Goal: Use online tool/utility: Use online tool/utility

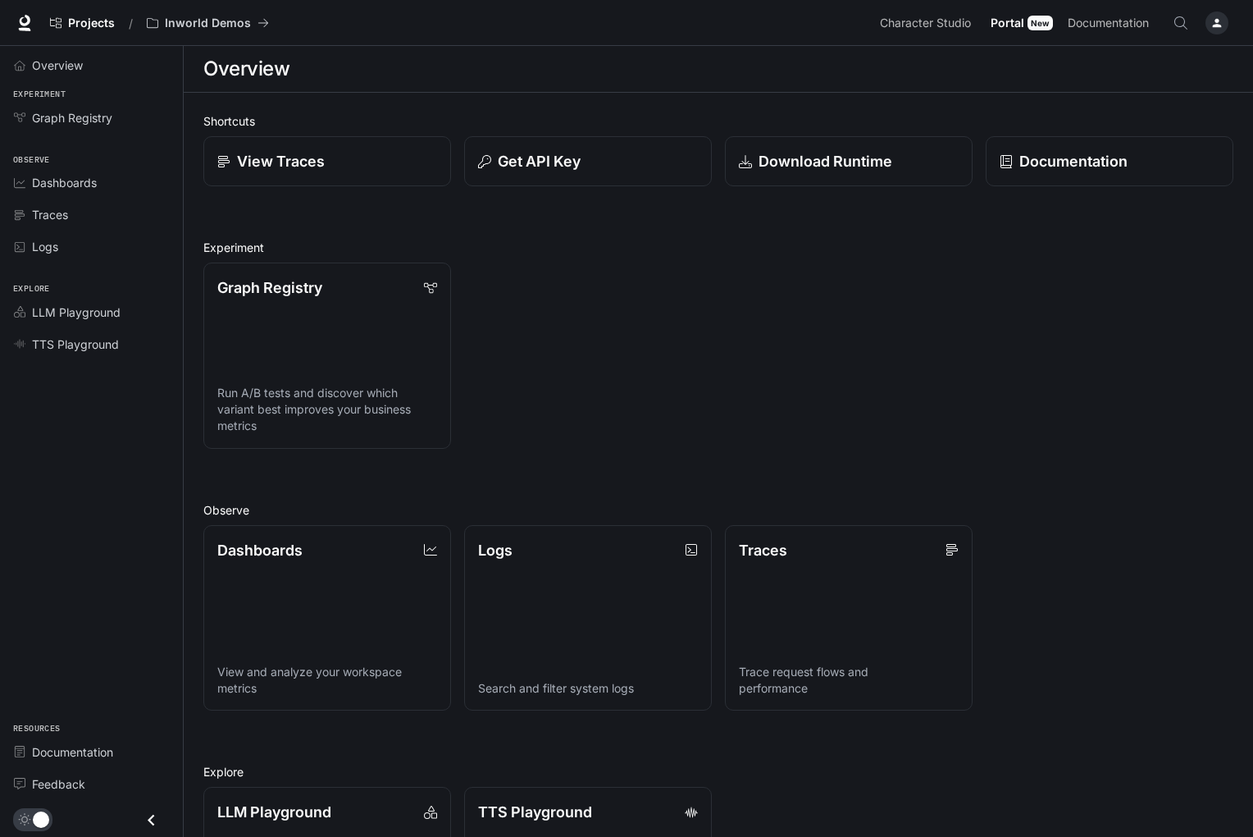
click at [1213, 23] on icon "button" at bounding box center [1217, 22] width 13 height 13
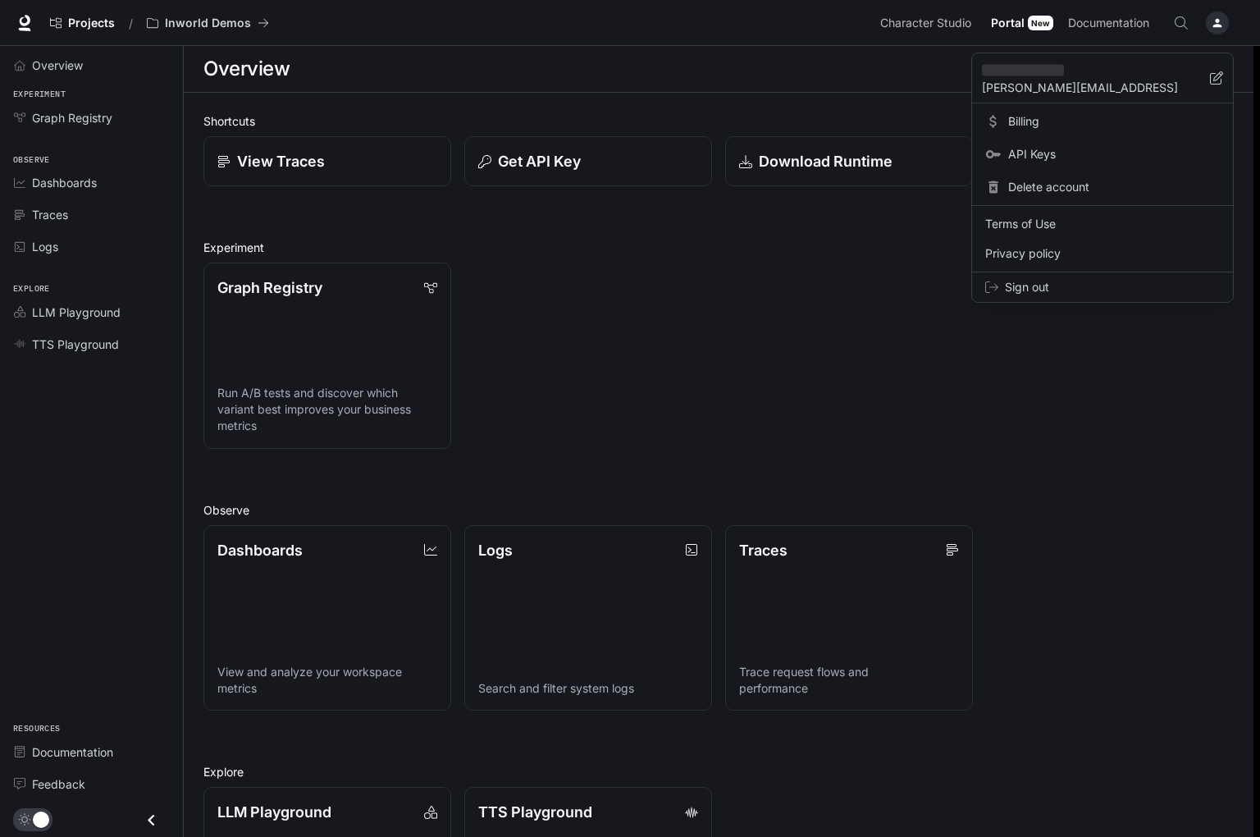
click at [1025, 119] on span "Billing" at bounding box center [1114, 121] width 212 height 16
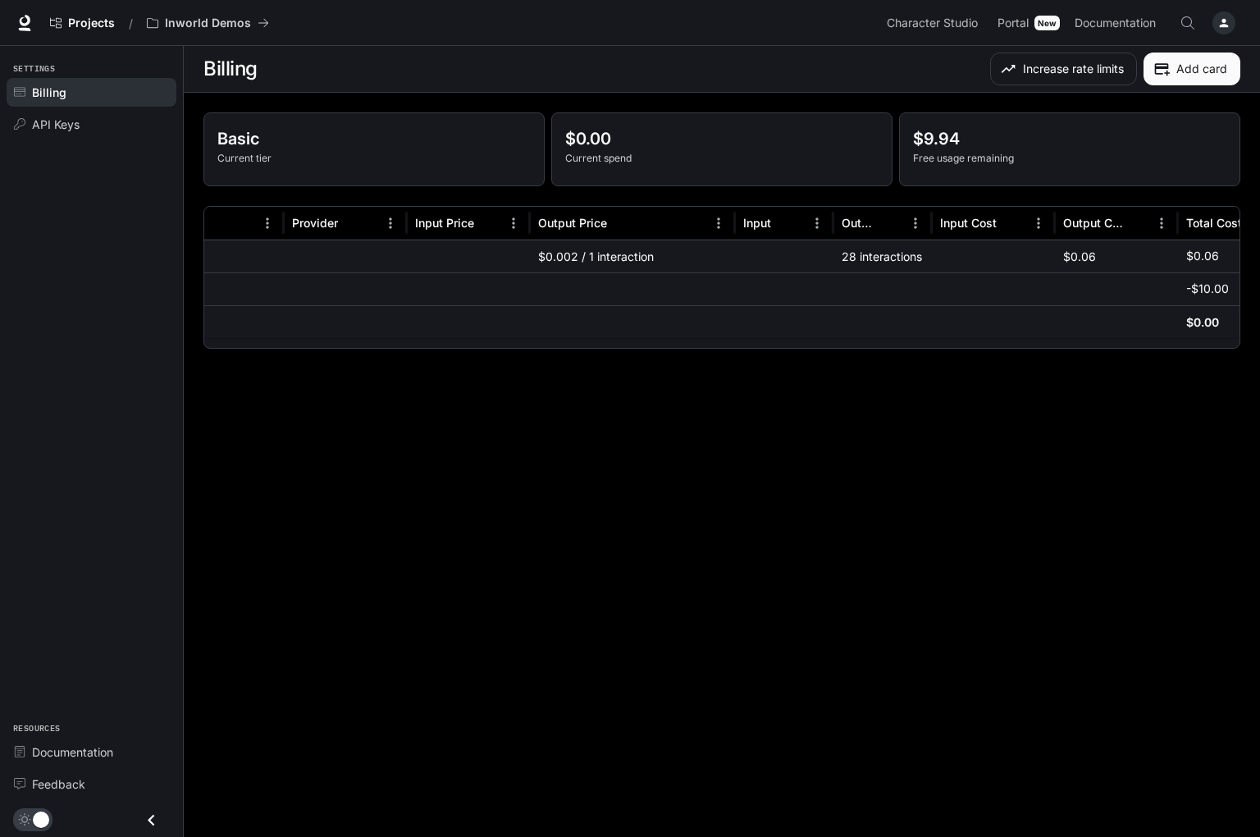
scroll to position [0, 251]
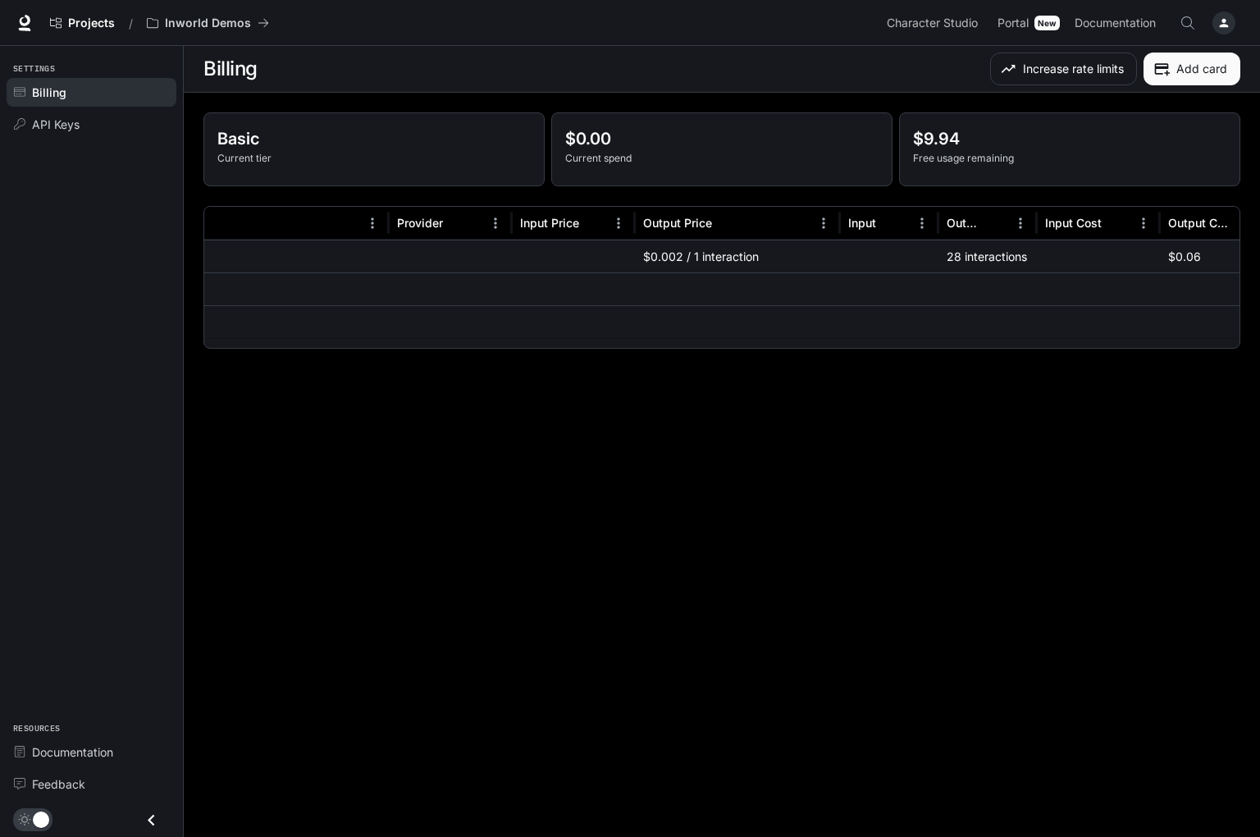
scroll to position [0, 169]
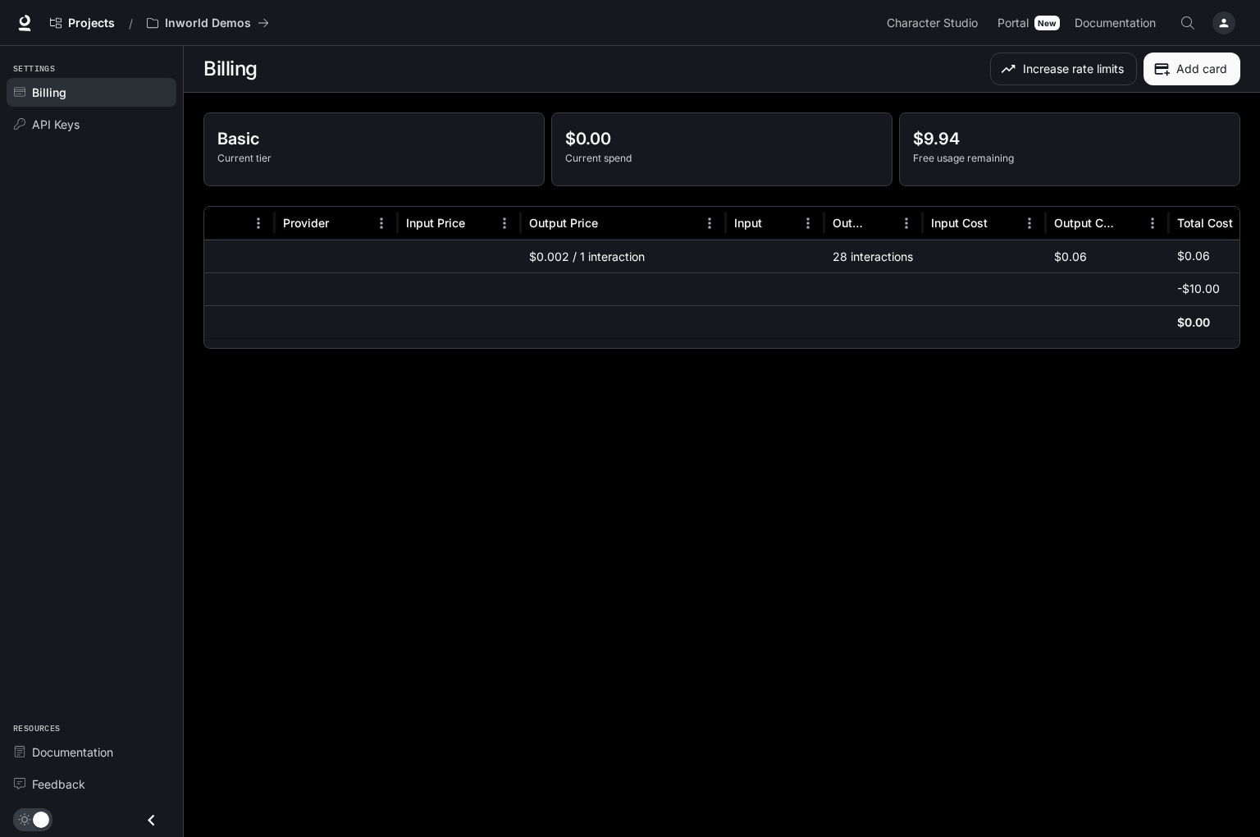
scroll to position [0, 306]
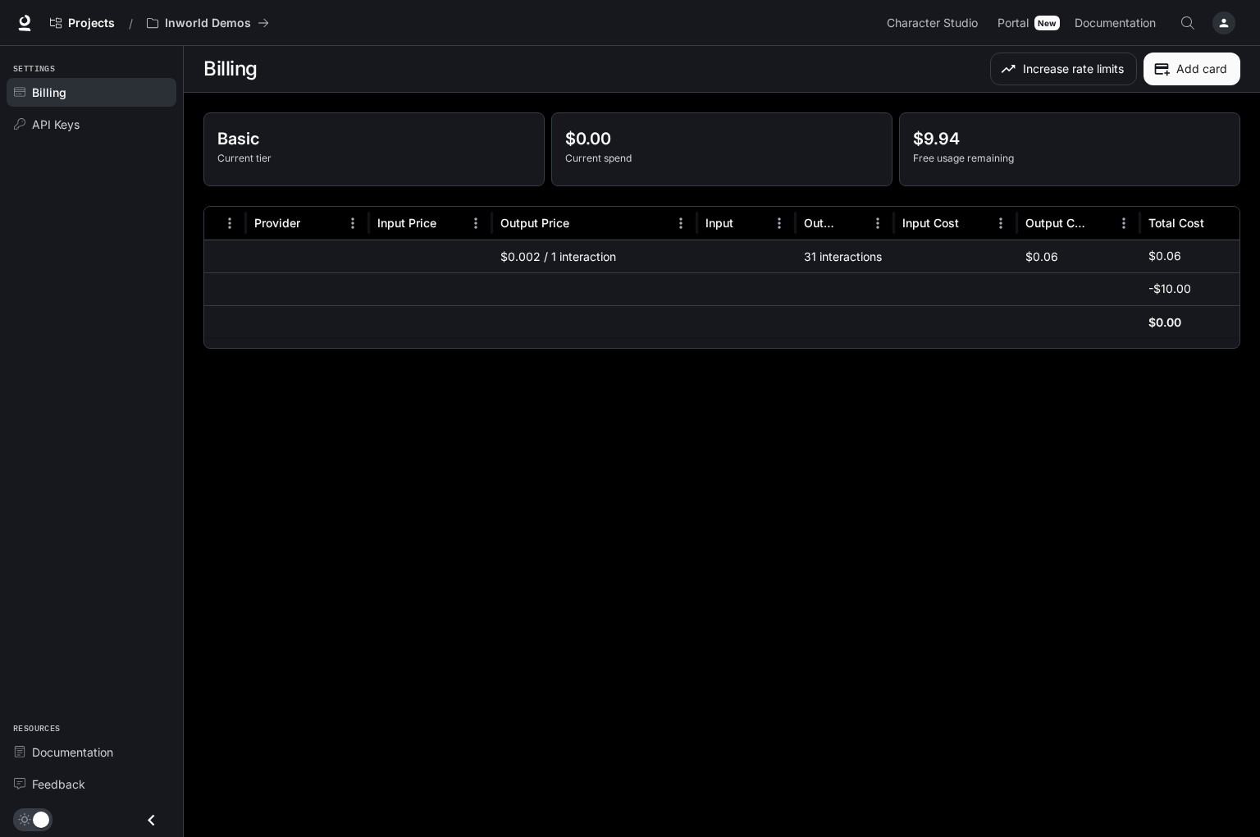
scroll to position [0, 306]
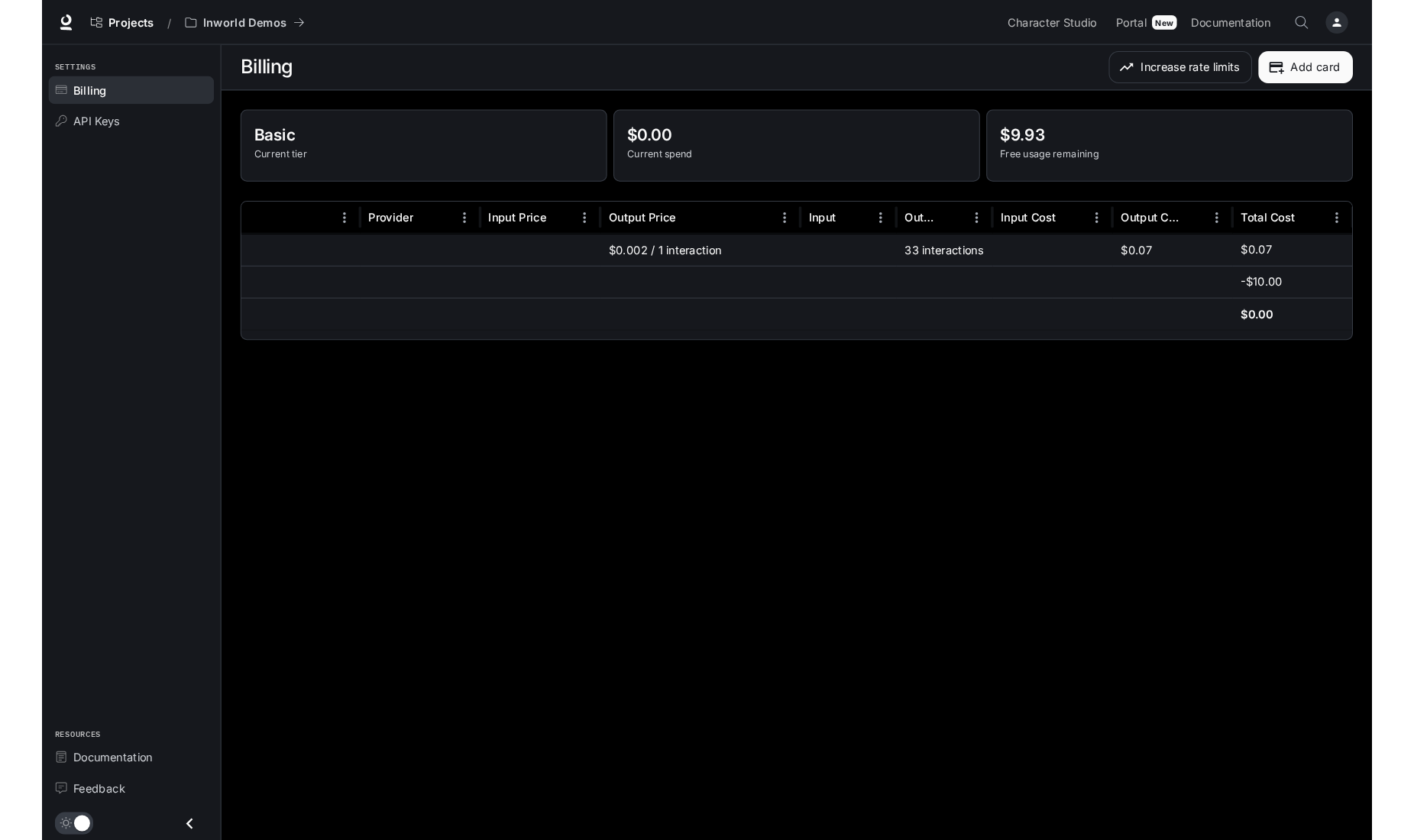
scroll to position [0, 65]
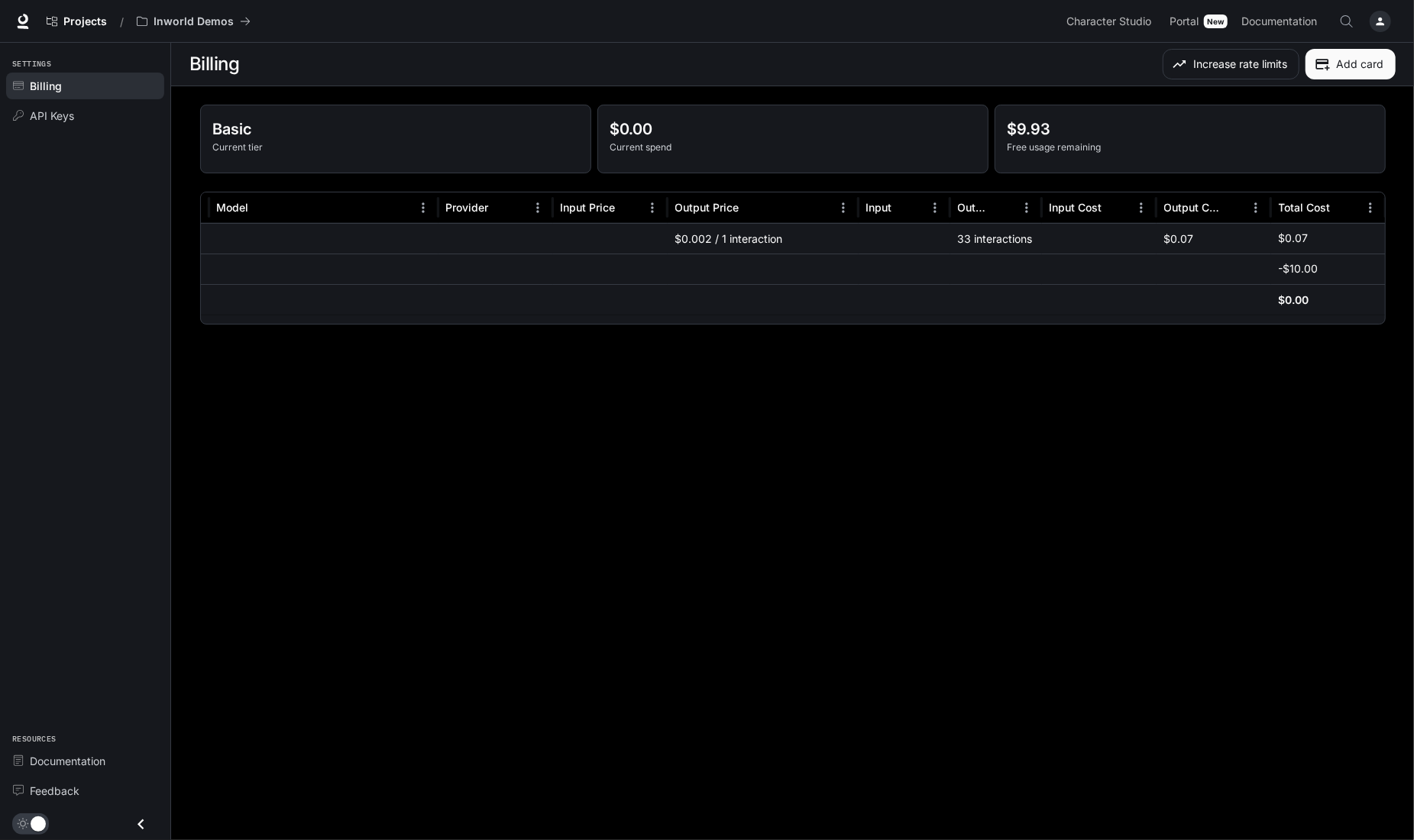
click at [288, 235] on div at bounding box center [324, 238] width 229 height 31
click at [78, 23] on span "Projects" at bounding box center [85, 21] width 44 height 13
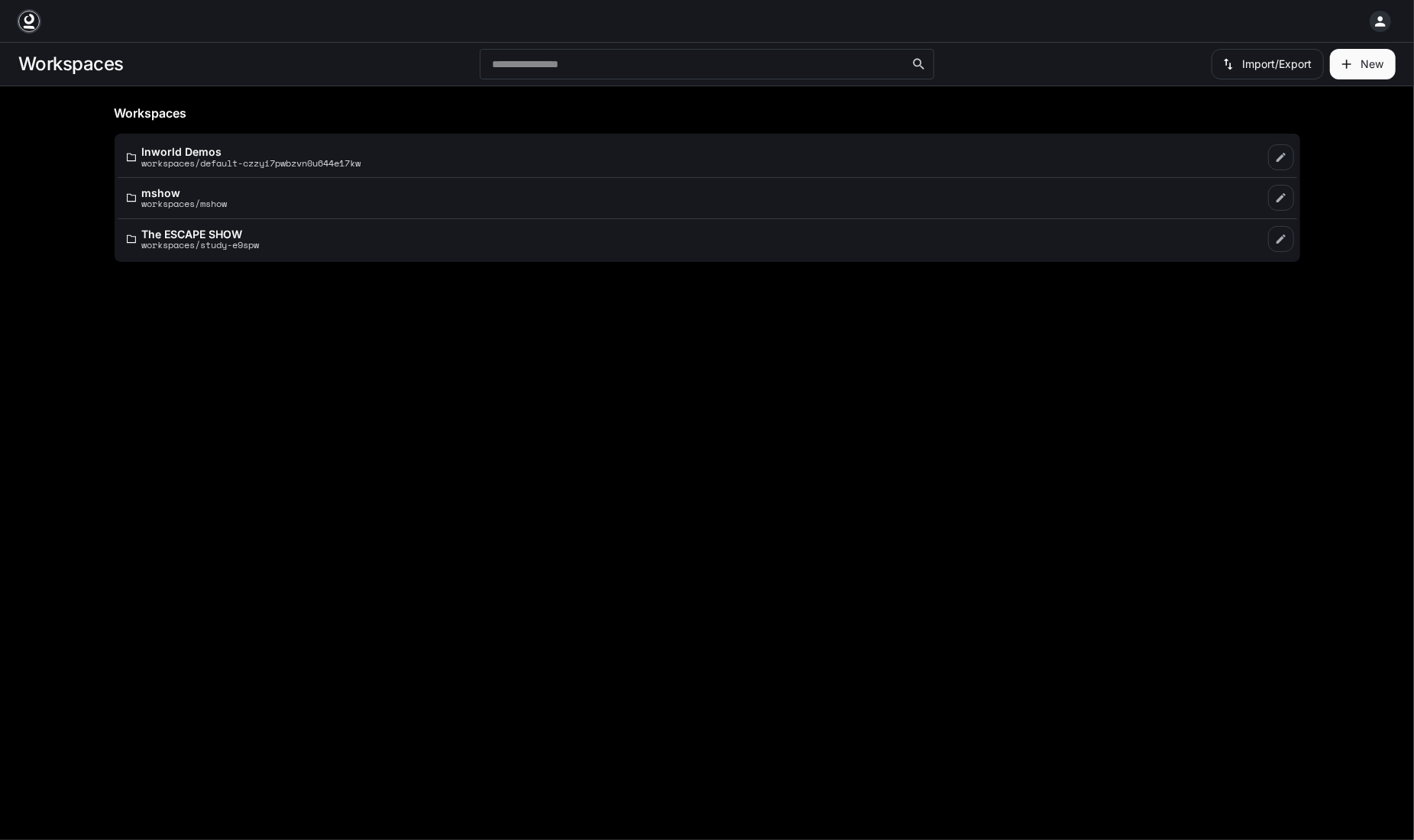
click at [33, 21] on icon at bounding box center [29, 21] width 15 height 15
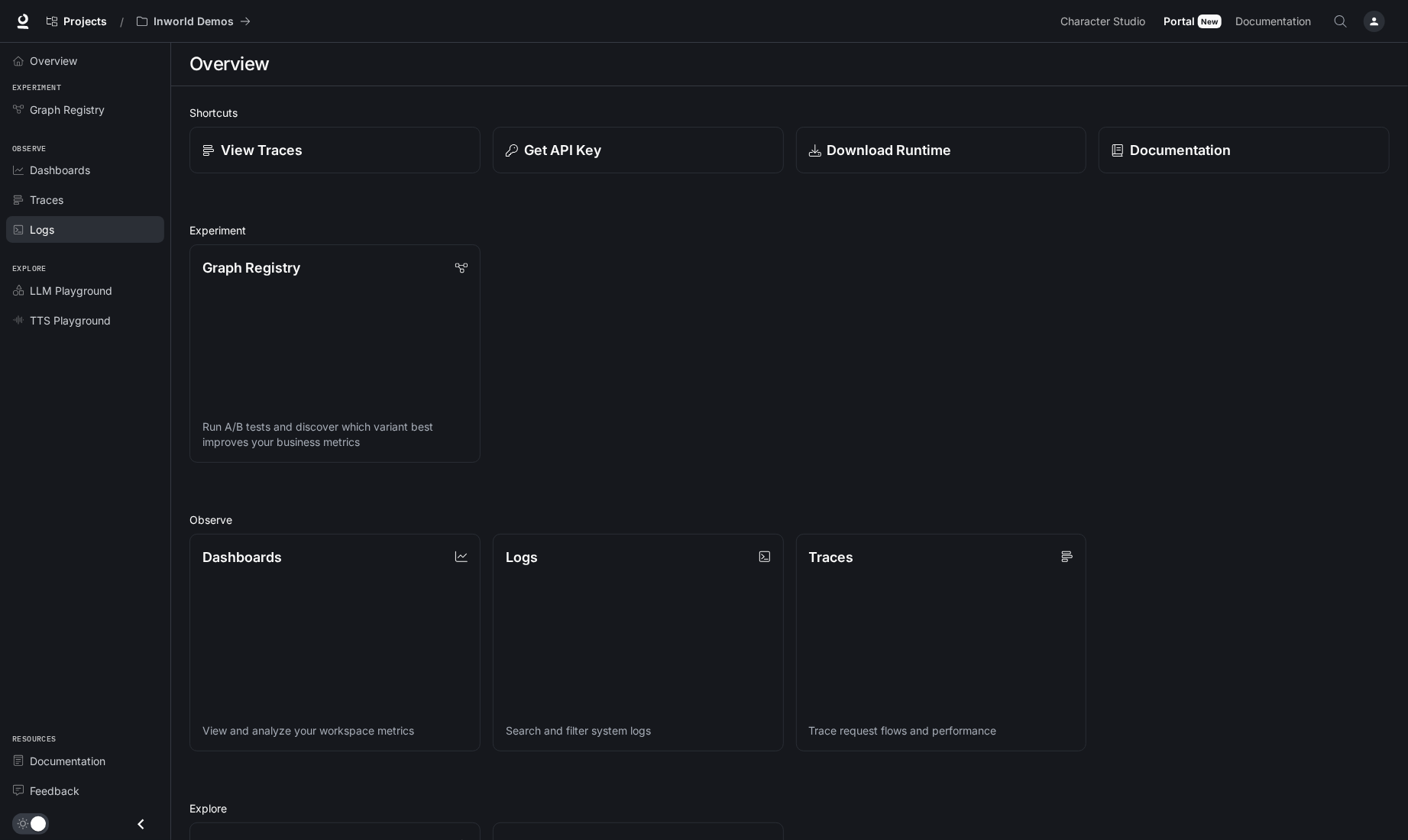
click at [44, 224] on span "Logs" at bounding box center [42, 229] width 24 height 16
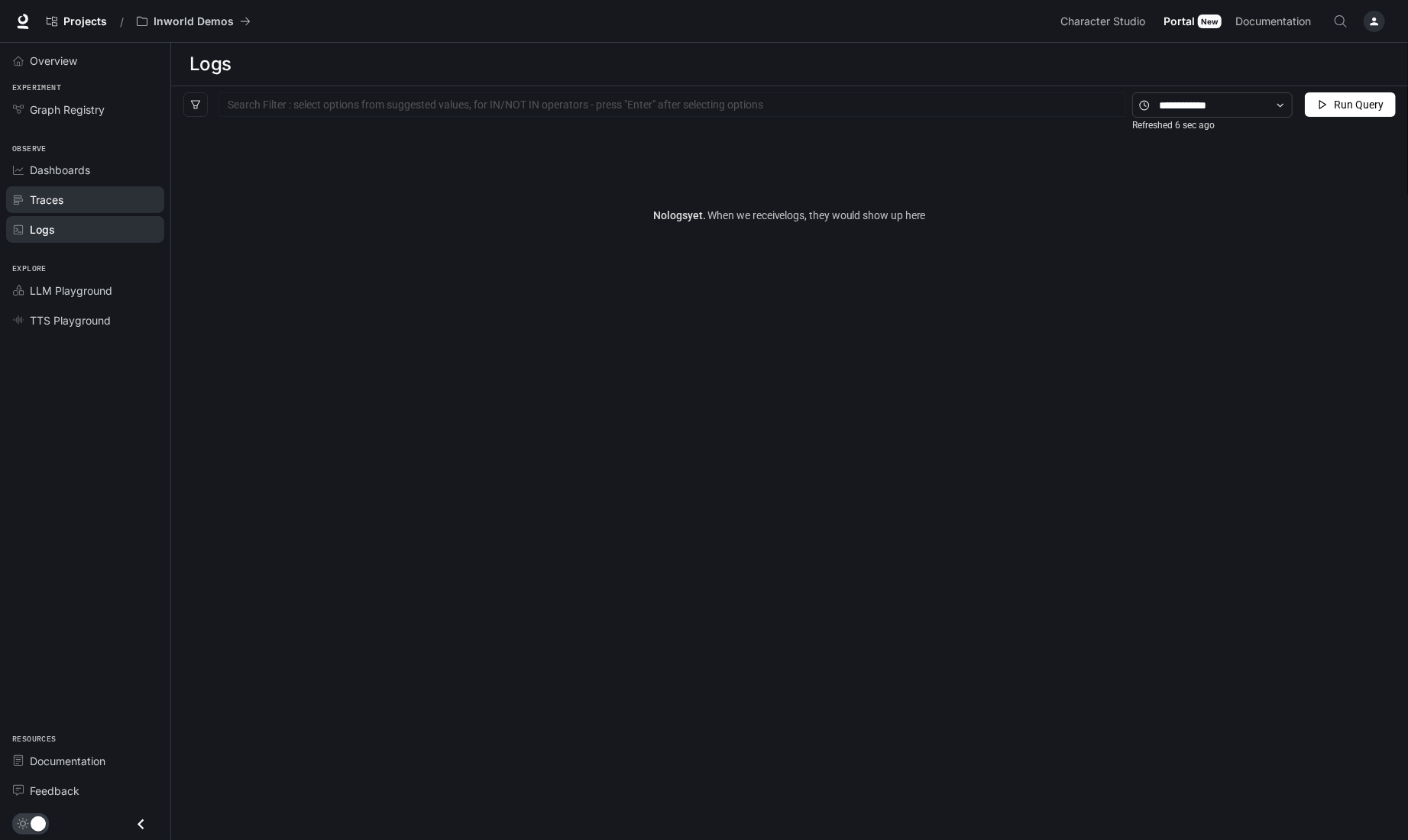
click at [61, 201] on span "Traces" at bounding box center [47, 199] width 34 height 16
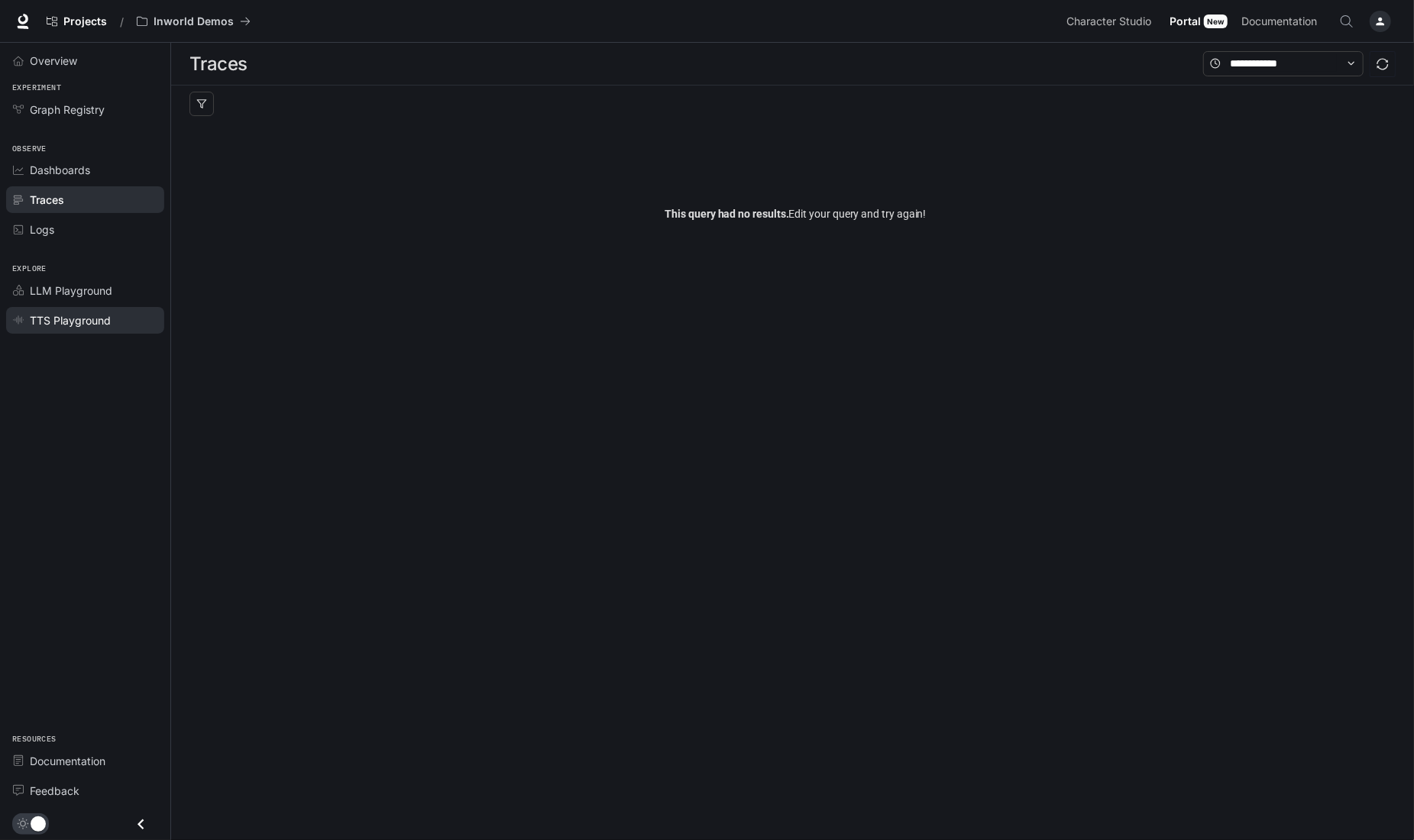
click at [74, 313] on span "TTS Playground" at bounding box center [70, 320] width 81 height 16
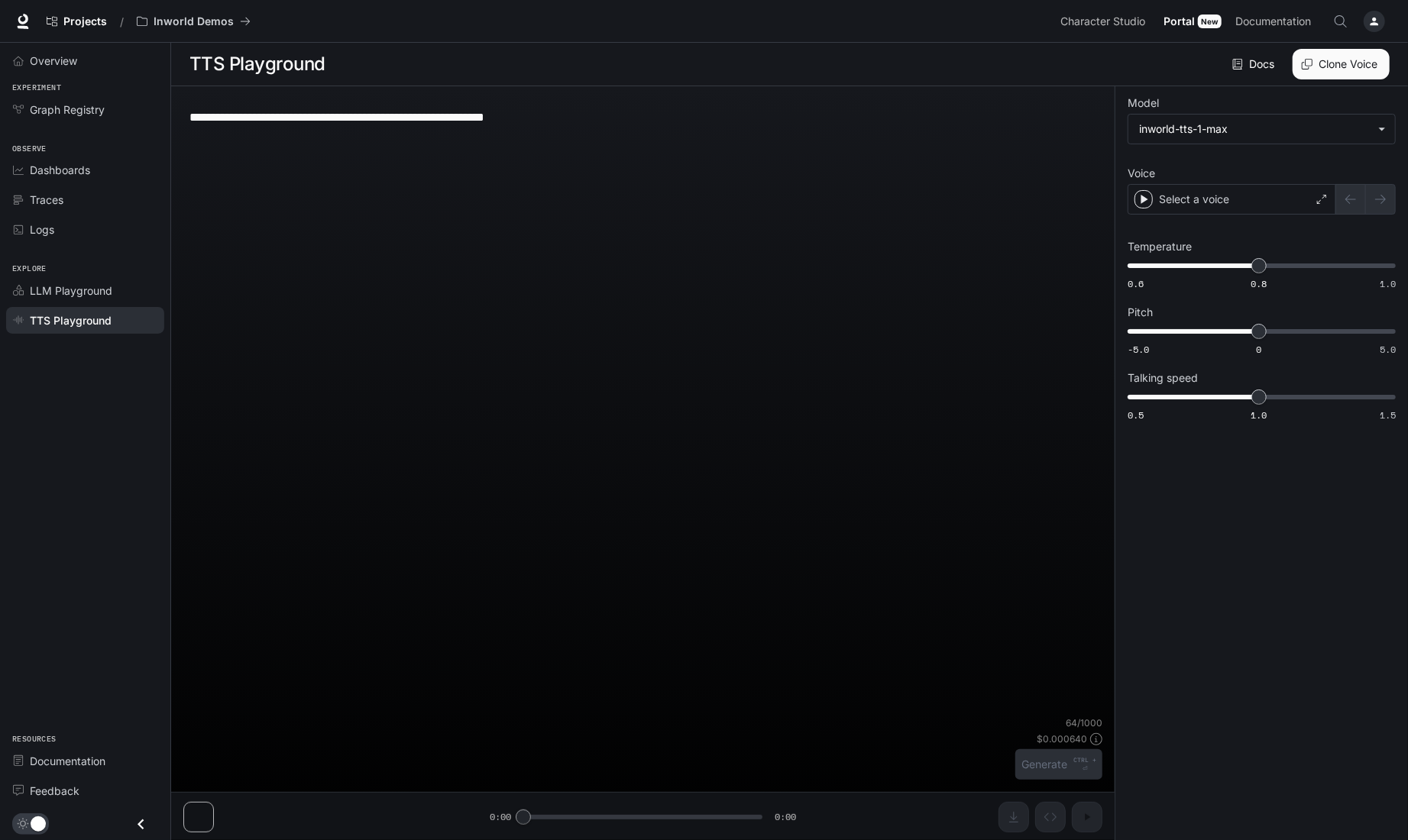
type input "**********"
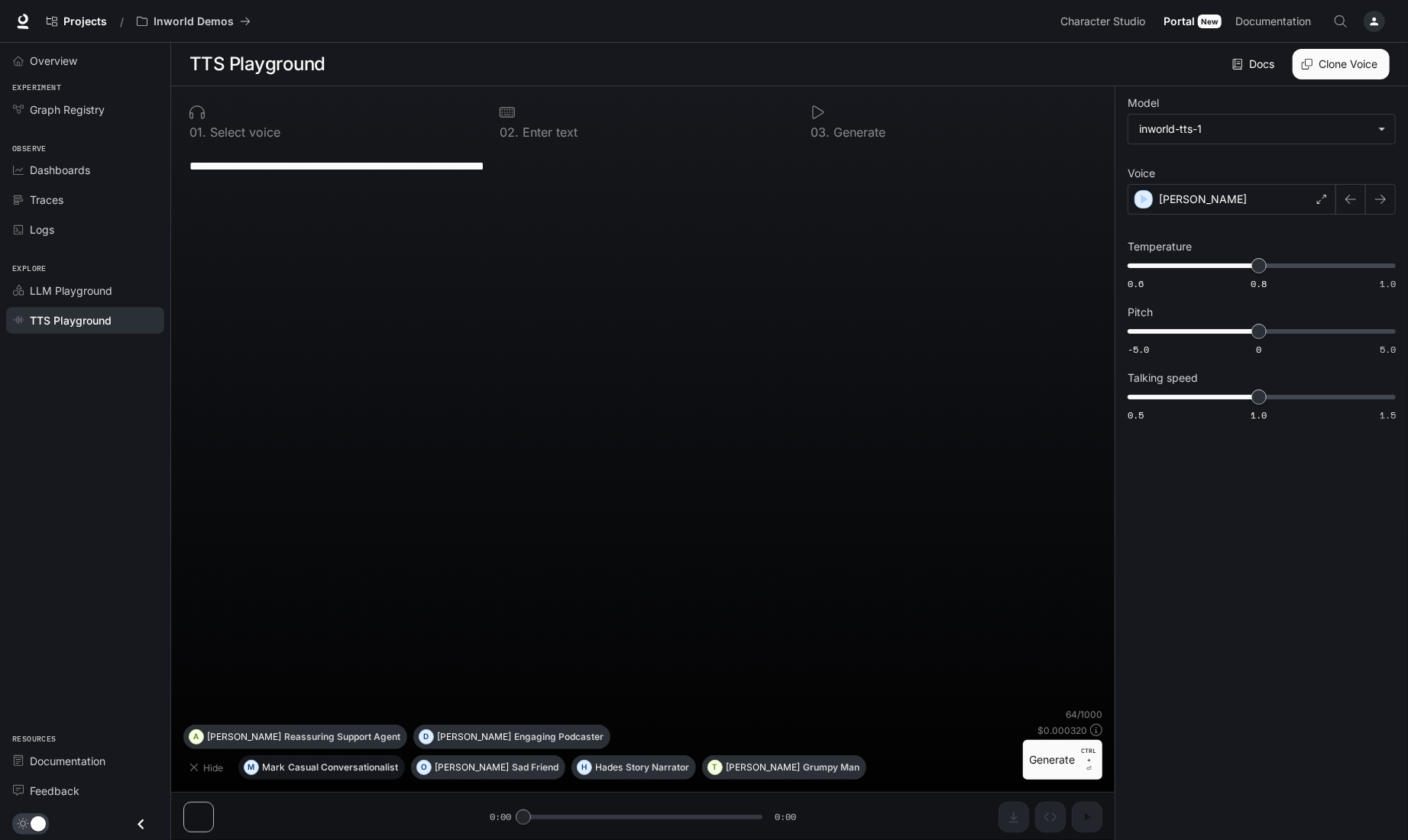
click at [300, 764] on p "Casual Conversationalist" at bounding box center [343, 768] width 110 height 9
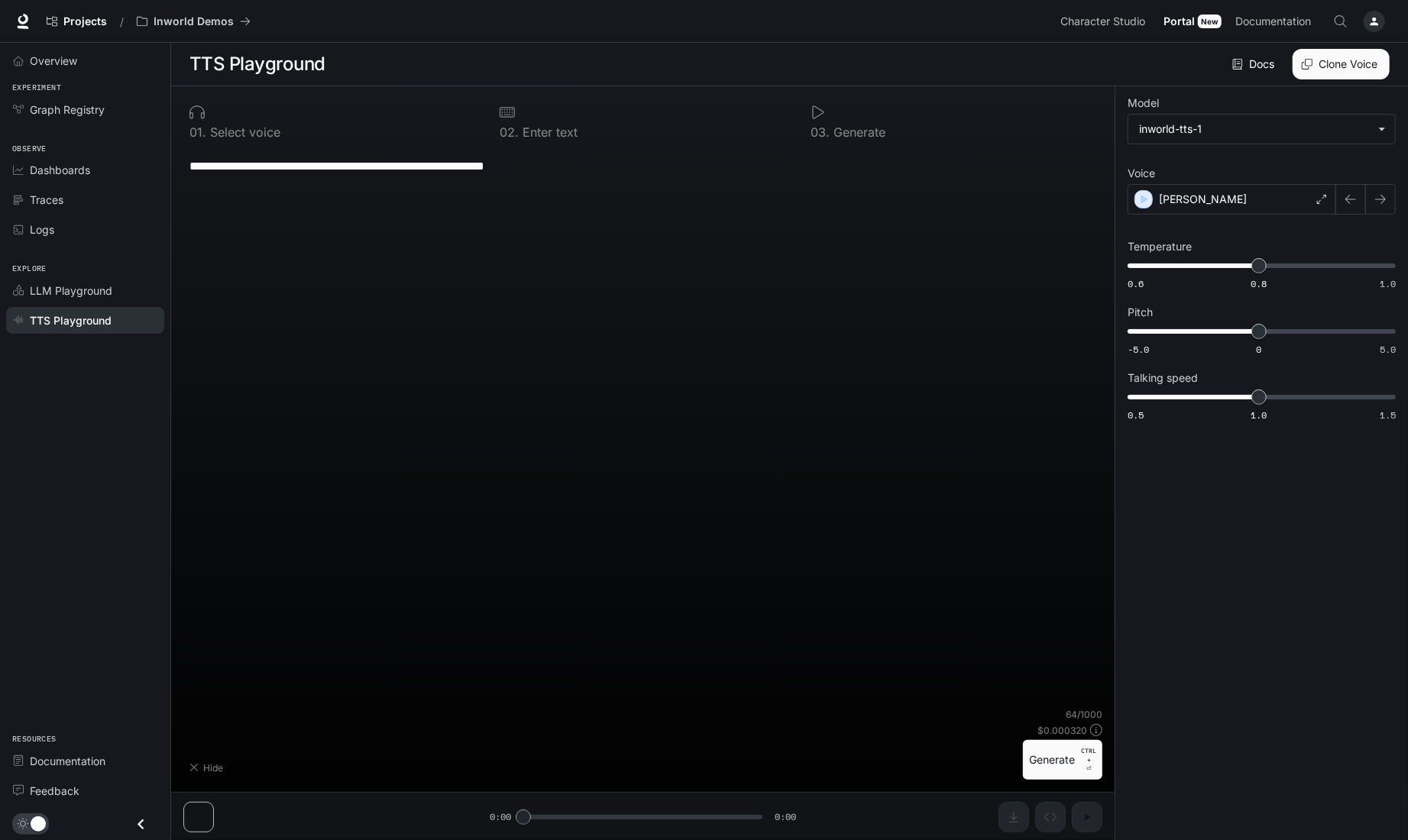
type textarea "**********"
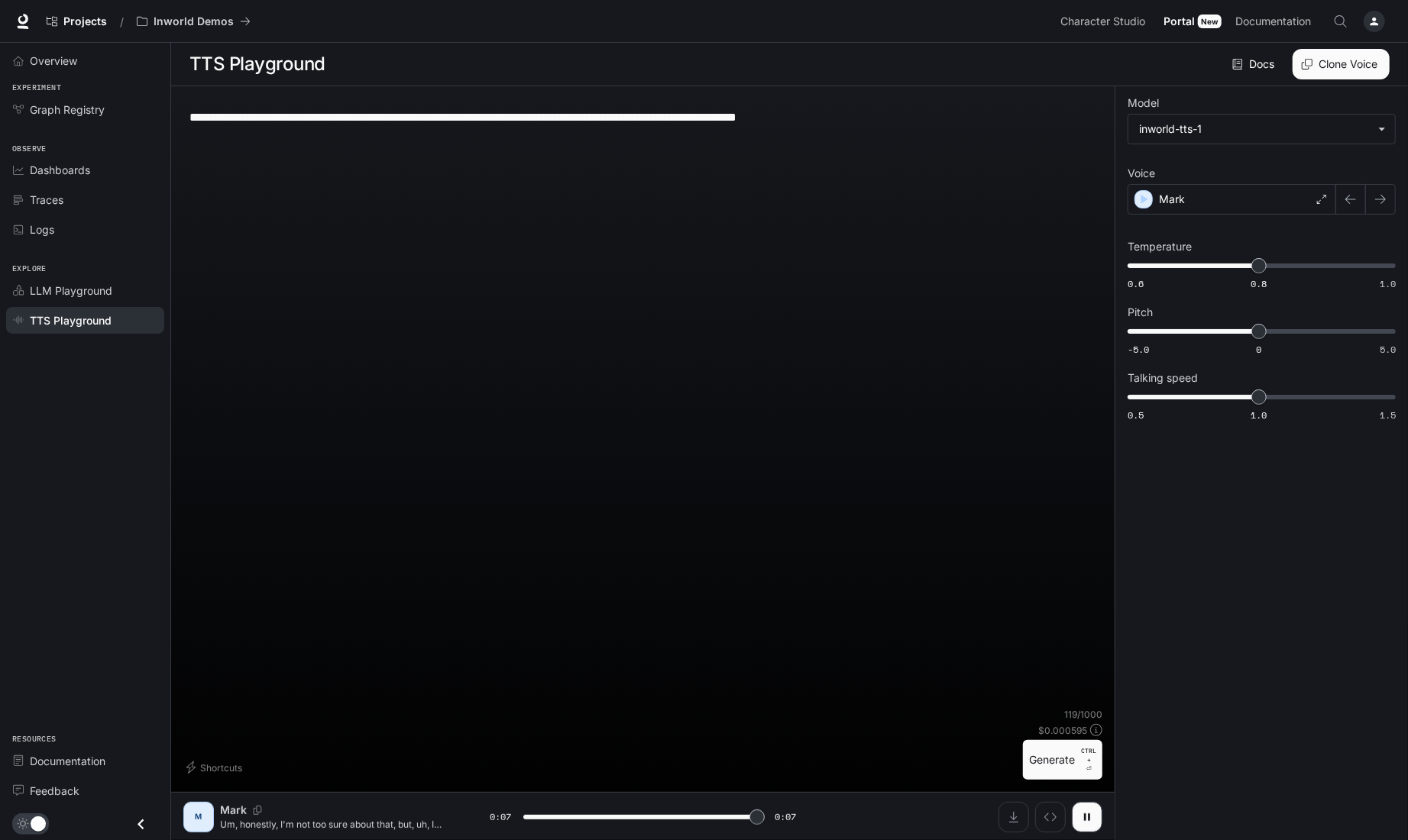
type input "*"
click at [228, 765] on button "Shortcuts" at bounding box center [216, 767] width 65 height 24
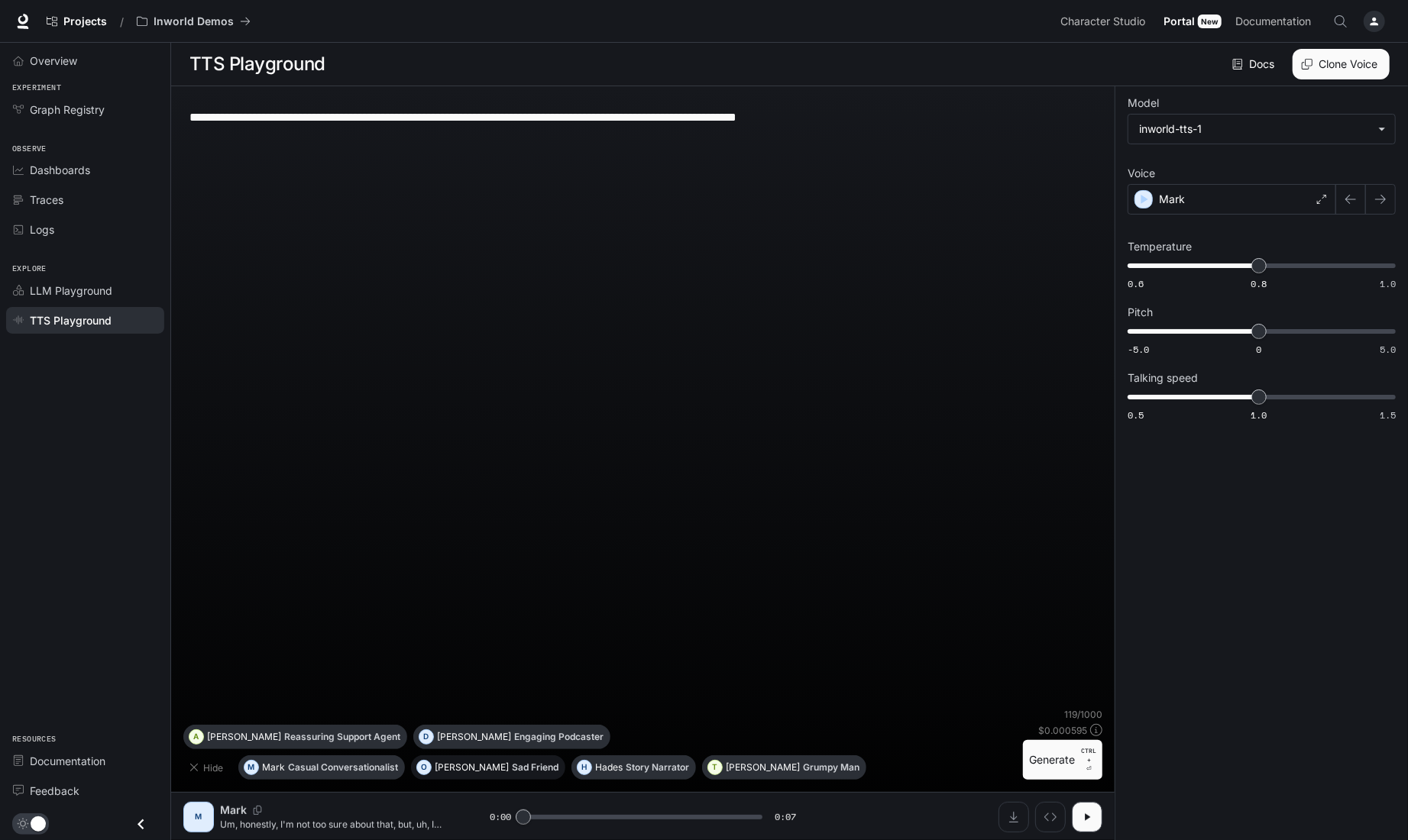
click at [512, 765] on p "Sad Friend" at bounding box center [535, 768] width 47 height 9
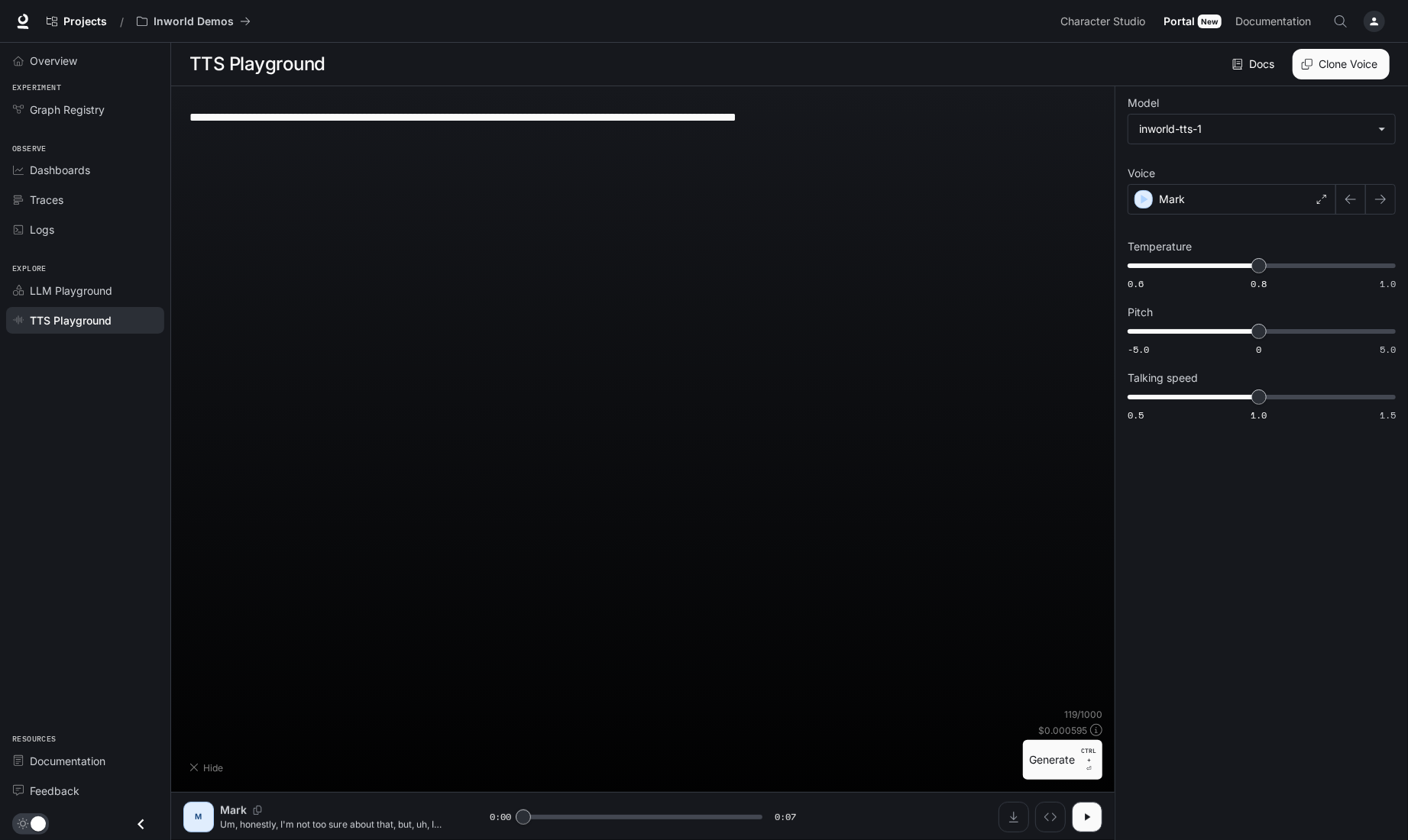
type textarea "**********"
type input "*"
